Goal: Answer question/provide support: Share knowledge or assist other users

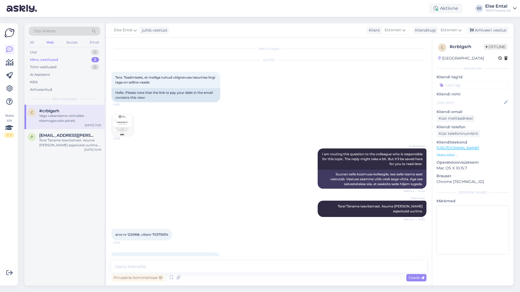
scroll to position [32, 0]
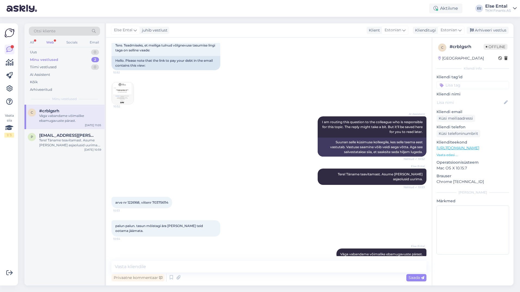
click at [48, 40] on div "Web" at bounding box center [50, 42] width 10 height 7
click at [42, 60] on div "Minu vestlused" at bounding box center [44, 59] width 28 height 5
click at [40, 50] on div "Uus 1" at bounding box center [64, 52] width 71 height 8
click at [45, 115] on div "[PERSON_NAME] aru, et olete tasunud viimasest 500€ arvest 100€. Kuidas saan tei…" at bounding box center [70, 118] width 62 height 10
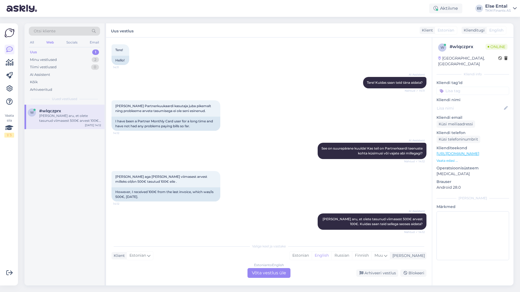
scroll to position [0, 0]
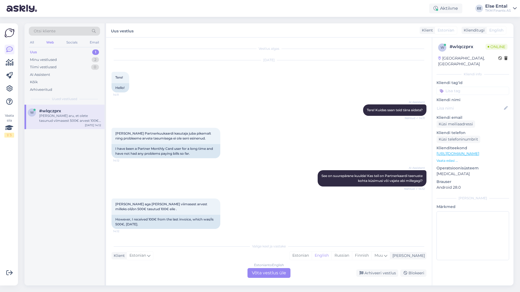
click at [262, 271] on div "Estonian to English Võta vestlus üle" at bounding box center [269, 273] width 43 height 10
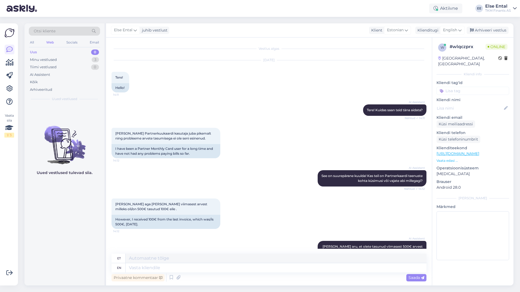
scroll to position [14, 0]
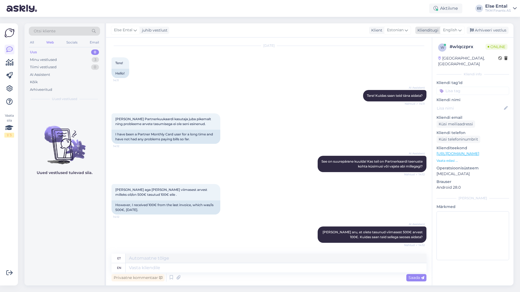
click at [426, 29] on div "Klienditugi" at bounding box center [427, 30] width 23 height 6
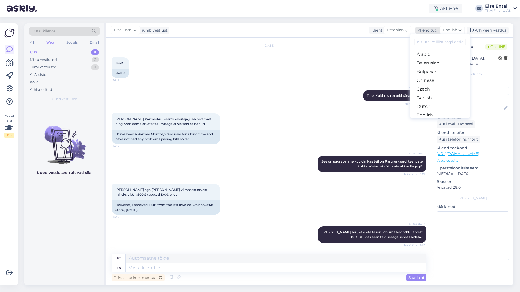
click at [454, 30] on span "English" at bounding box center [450, 30] width 14 height 6
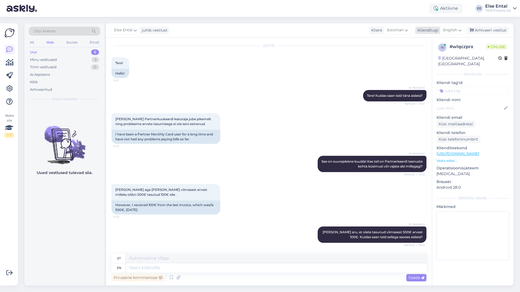
click at [447, 30] on span "English" at bounding box center [450, 30] width 14 height 6
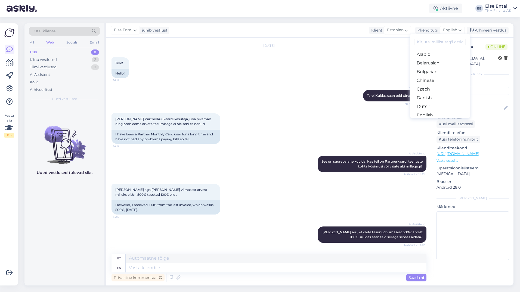
click at [431, 120] on link "Estonian" at bounding box center [440, 124] width 60 height 9
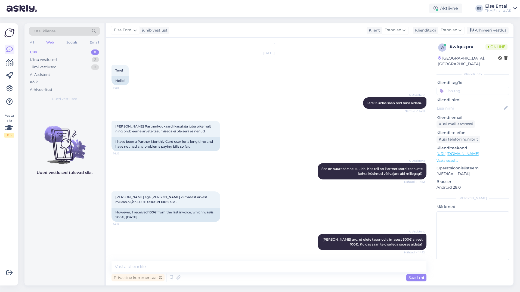
scroll to position [7, 0]
click at [175, 267] on textarea at bounding box center [269, 266] width 315 height 11
click at [170, 276] on icon at bounding box center [171, 278] width 7 height 8
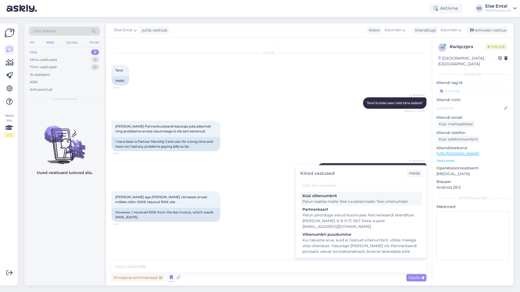
click at [328, 198] on div "Küsi viitenumbrit" at bounding box center [362, 196] width 118 height 6
type textarea "Palun saatke meile Teie tuvastamiseks Teie viitenumber."
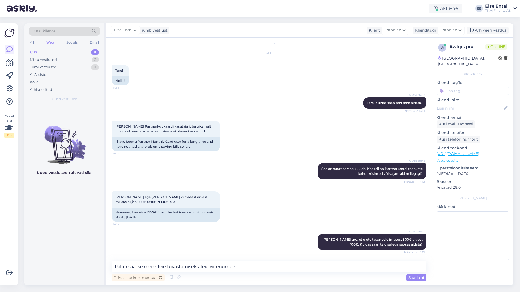
scroll to position [0, 0]
drag, startPoint x: 424, startPoint y: 278, endPoint x: 421, endPoint y: 280, distance: 3.5
click at [423, 278] on icon at bounding box center [422, 277] width 3 height 3
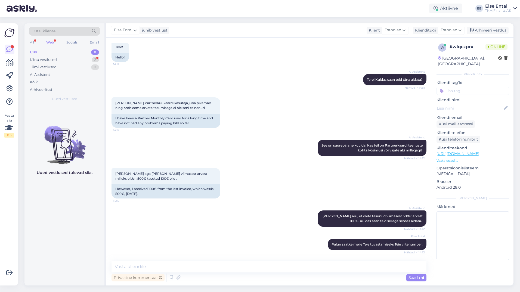
scroll to position [59, 0]
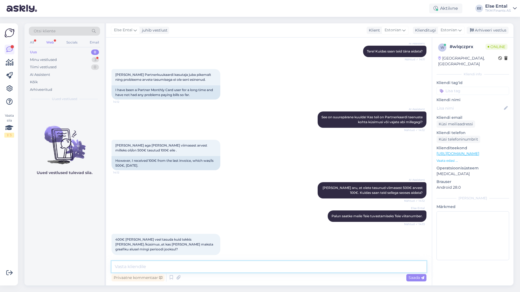
click at [201, 268] on textarea at bounding box center [269, 266] width 315 height 11
click at [200, 260] on div "Vestlus algas [DATE] Tere! 14:11 Hello! AI Assistent Tere! Kuidas saan teid [PE…" at bounding box center [269, 162] width 326 height 248
click at [189, 264] on textarea at bounding box center [269, 266] width 315 height 11
click at [51, 59] on div "Minu vestlused" at bounding box center [43, 59] width 27 height 5
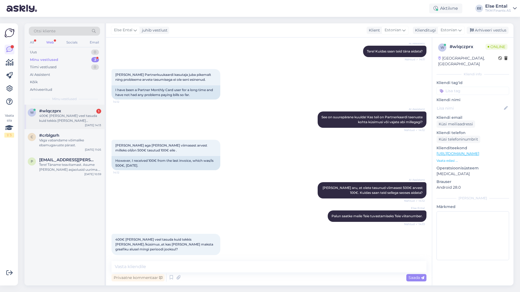
click at [50, 119] on div "400€ [PERSON_NAME] veel tasuda kuid tekkis [PERSON_NAME] /küsimus ,et kas [PERS…" at bounding box center [70, 118] width 62 height 10
click at [188, 267] on textarea at bounding box center [269, 266] width 315 height 11
